Goal: Task Accomplishment & Management: Manage account settings

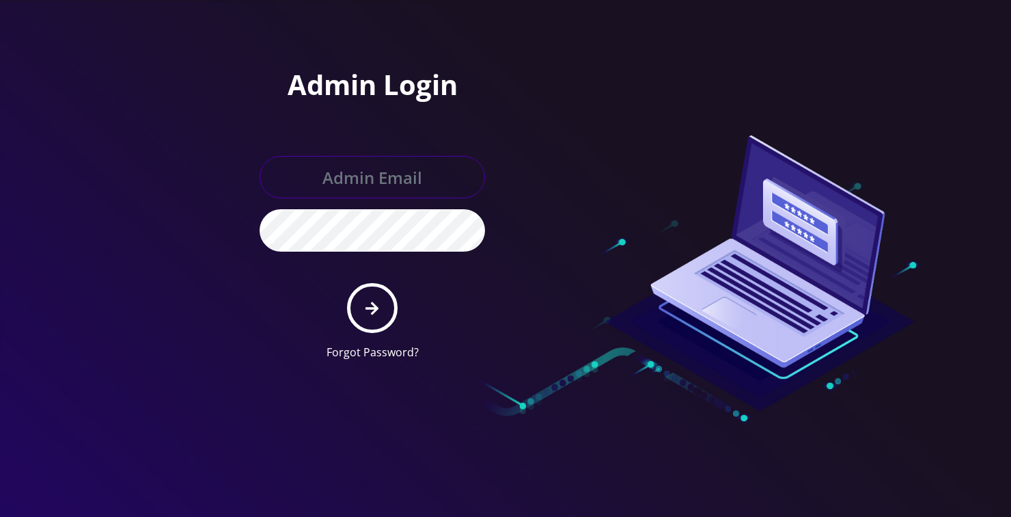
click at [328, 183] on input "text" at bounding box center [373, 177] width 226 height 42
type input "loren@teltik.com"
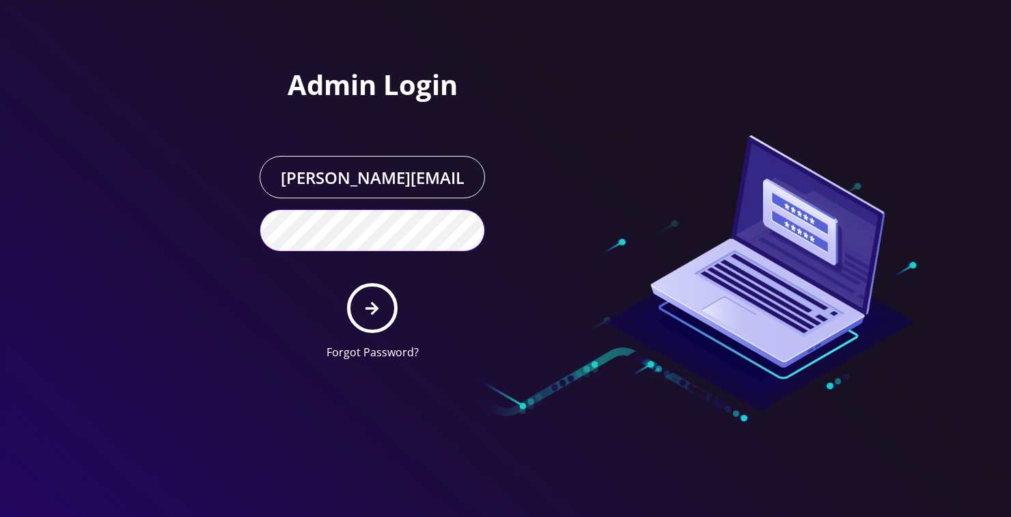
click at [347, 283] on button "submit" at bounding box center [372, 308] width 50 height 50
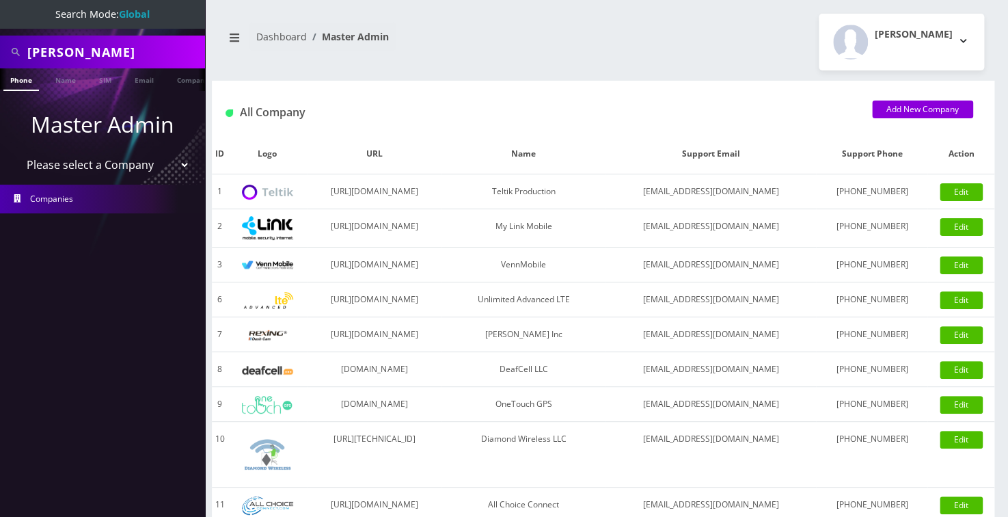
click at [55, 53] on input "Victor Shamilov" at bounding box center [114, 52] width 174 height 26
paste input "[PERSON_NAME]"
type input "[PERSON_NAME]"
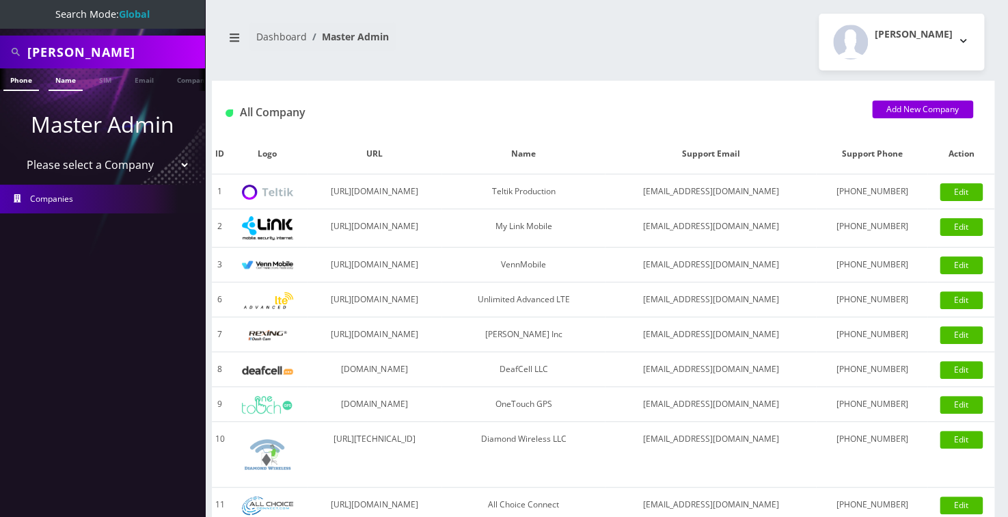
click at [70, 77] on link "Name" at bounding box center [66, 79] width 34 height 23
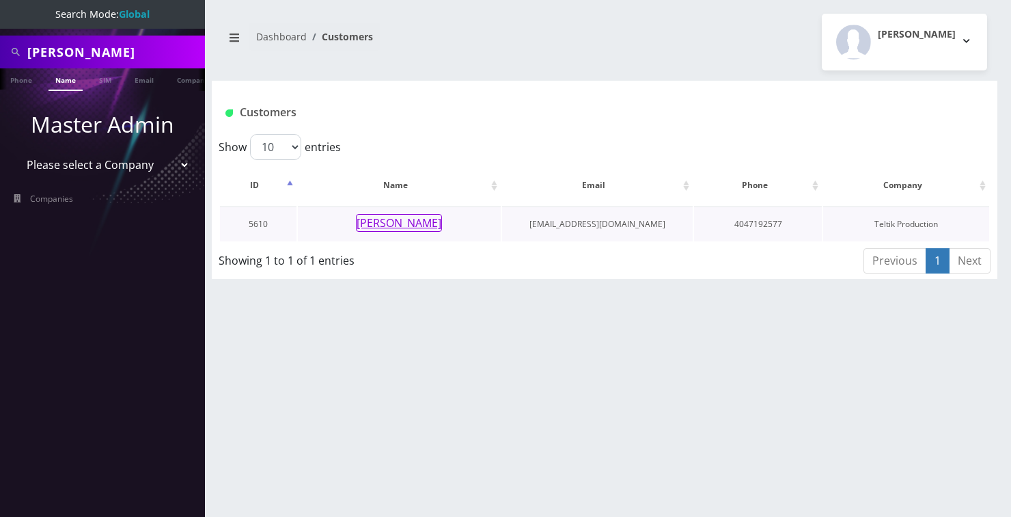
click at [400, 223] on button "[PERSON_NAME]" at bounding box center [399, 223] width 86 height 18
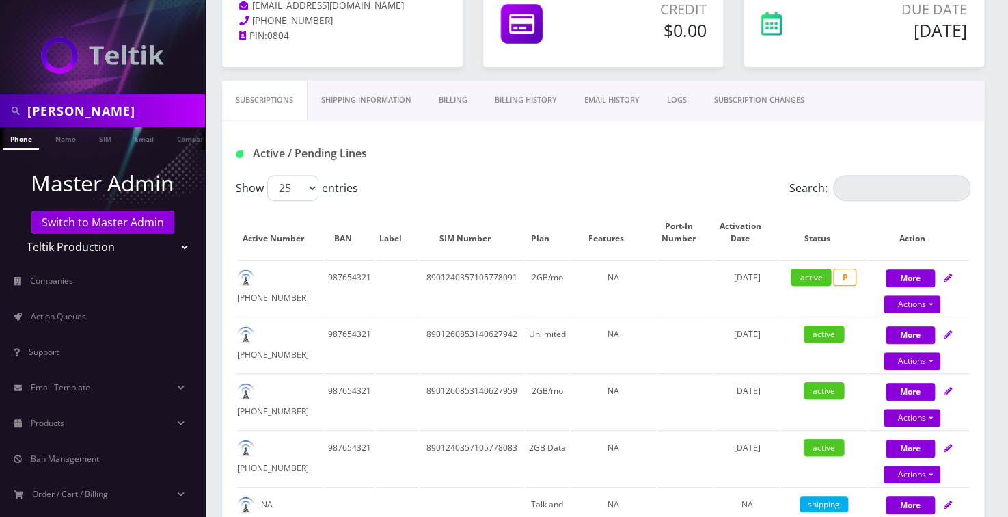
scroll to position [62, 0]
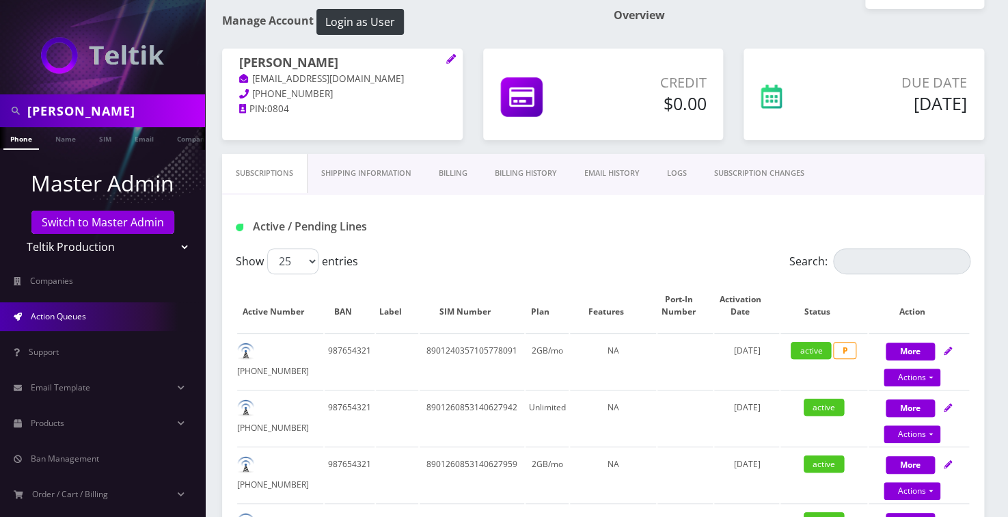
click at [49, 312] on span "Action Queues" at bounding box center [58, 316] width 55 height 12
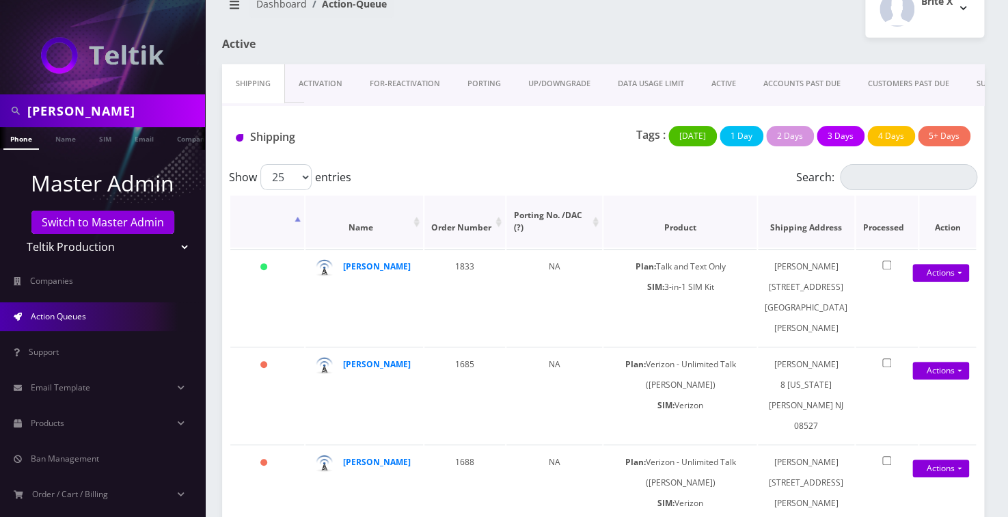
scroll to position [62, 0]
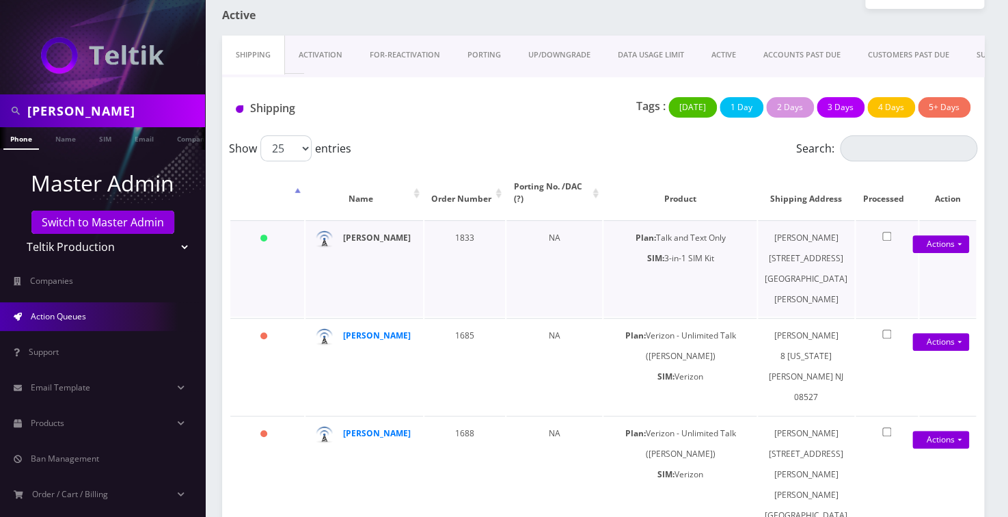
click at [383, 232] on strong "[PERSON_NAME]" at bounding box center [377, 238] width 68 height 12
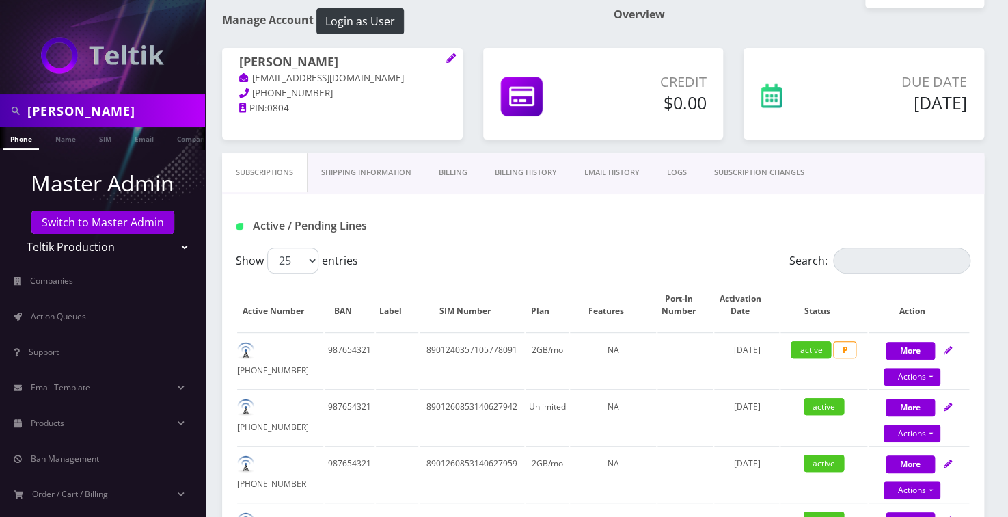
scroll to position [62, 0]
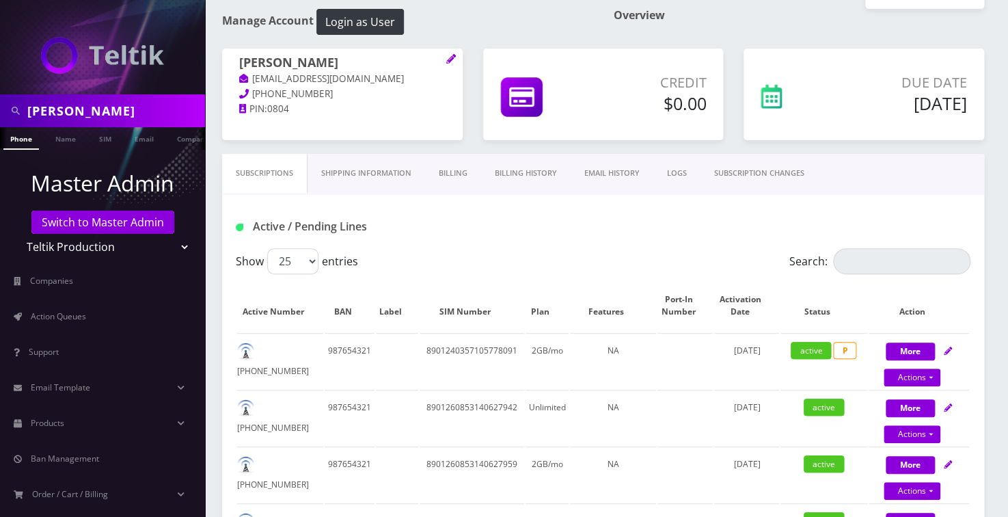
click at [523, 176] on link "Billing History" at bounding box center [526, 173] width 90 height 39
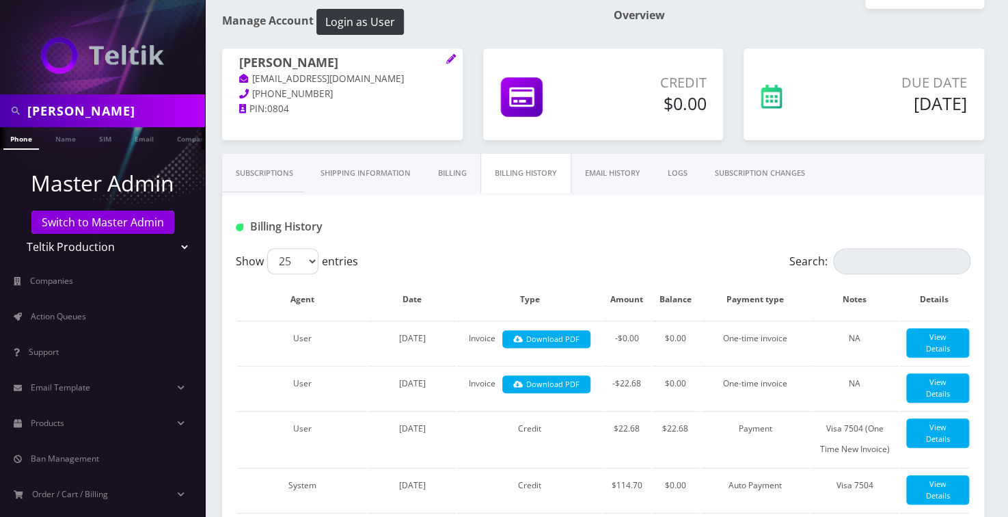
scroll to position [0, 7]
click at [437, 168] on link "Billing" at bounding box center [452, 173] width 56 height 39
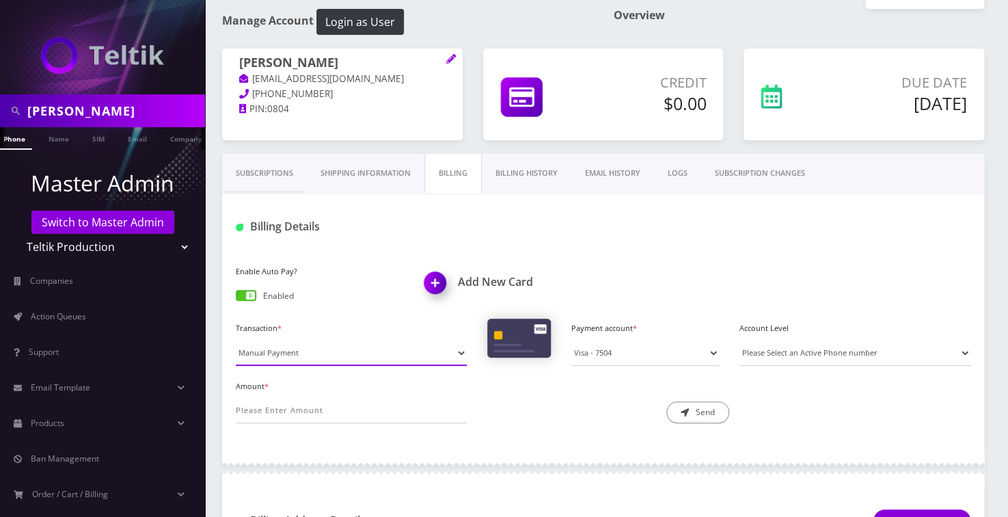
click at [325, 349] on select "Manual Payment Custom Charge Manual Credit Custom Invoice" at bounding box center [351, 353] width 231 height 26
select select "Manual Credit"
click at [236, 340] on select "Manual Payment Custom Charge Manual Credit Custom Invoice" at bounding box center [351, 353] width 231 height 26
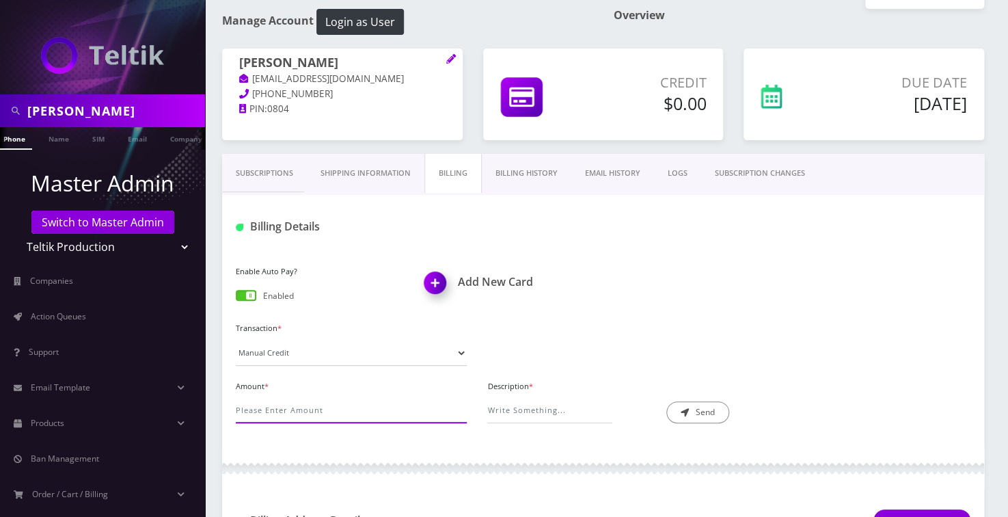
click at [265, 412] on input "Amount *" at bounding box center [351, 410] width 231 height 26
type input "11.34"
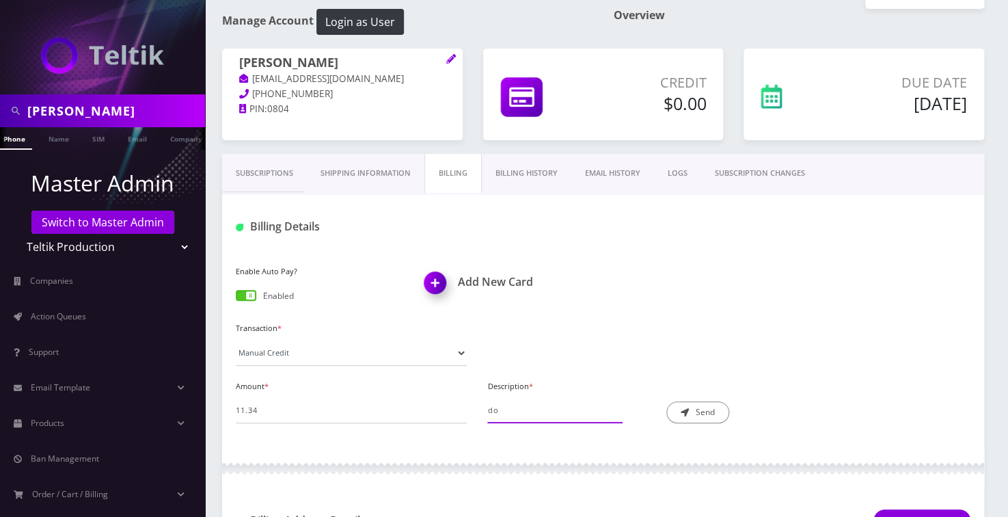
type input "d"
type input "a"
type input "s"
type input "crediting duplicate order"
click at [698, 407] on button "Send" at bounding box center [697, 412] width 63 height 22
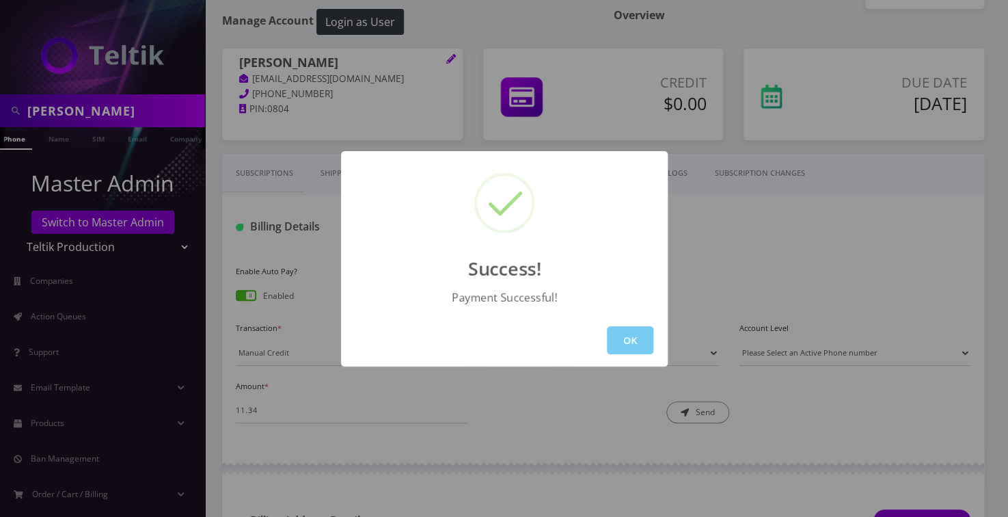
click at [640, 337] on button "OK" at bounding box center [630, 340] width 46 height 28
